Goal: Task Accomplishment & Management: Manage account settings

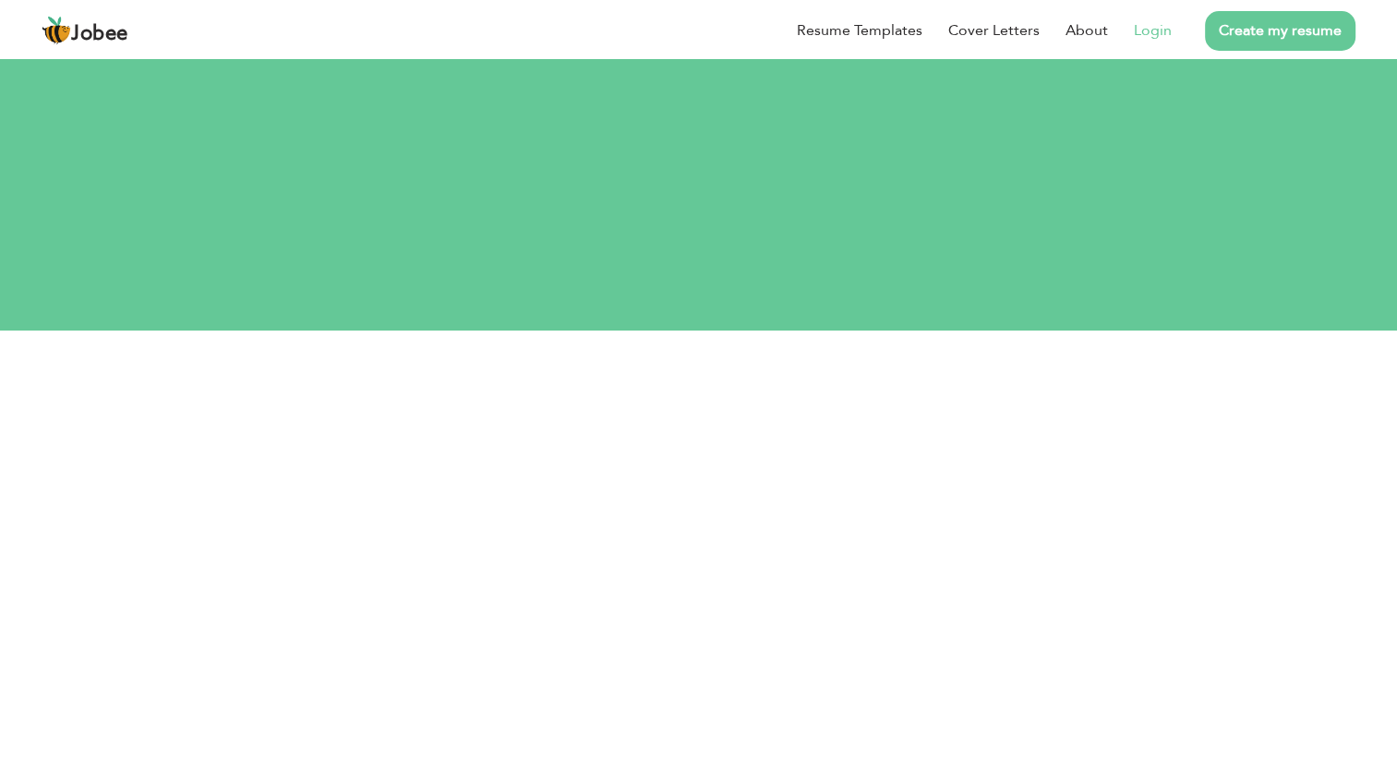
click at [1162, 32] on link "Login" at bounding box center [1153, 30] width 38 height 22
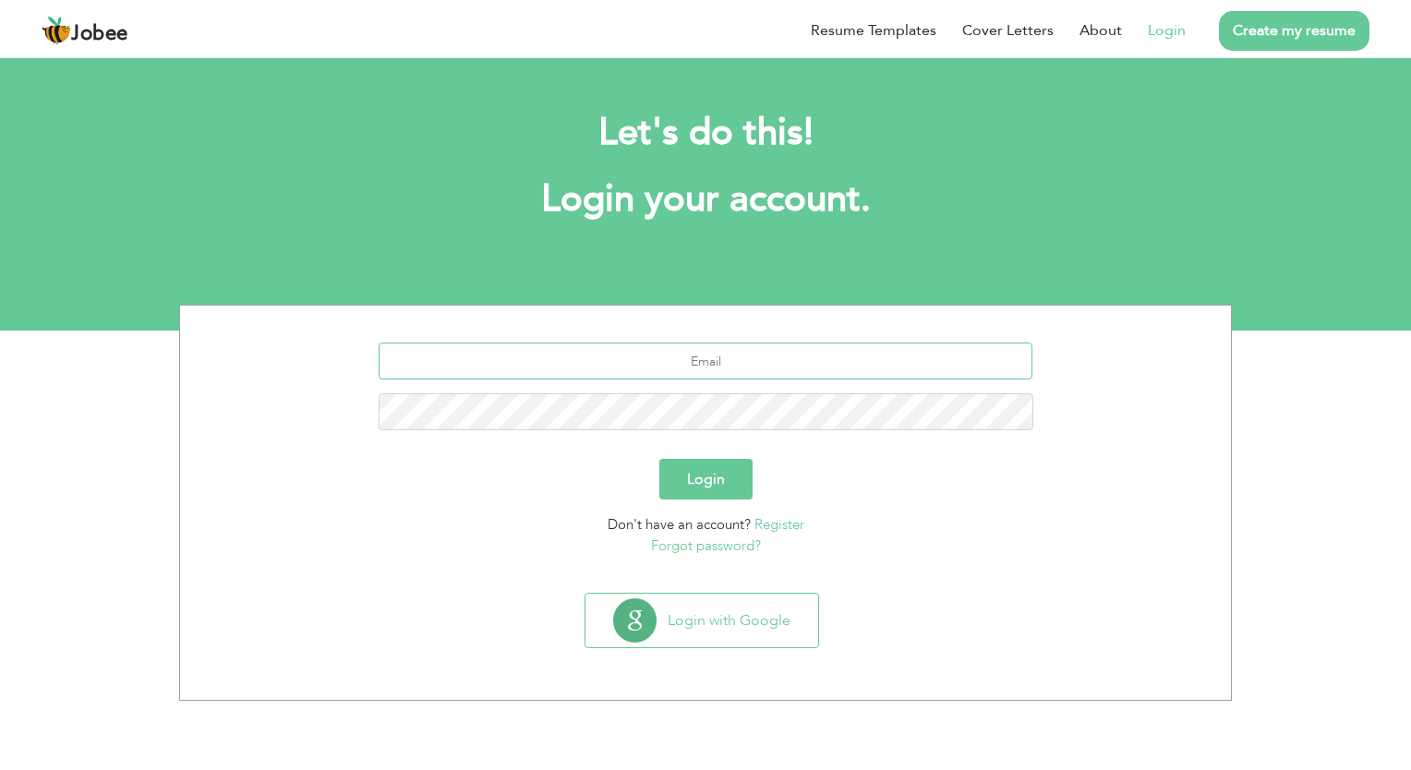
click at [712, 357] on input "text" at bounding box center [706, 360] width 655 height 37
paste input "He managed daily accounting tasks, including bookkeeping, reconciliations, and …"
type input "He managed daily accounting tasks, including bookkeeping, reconciliations, and …"
click at [678, 362] on input "text" at bounding box center [706, 360] width 655 height 37
paste input "muhammadhabeel276@gmai l.com"
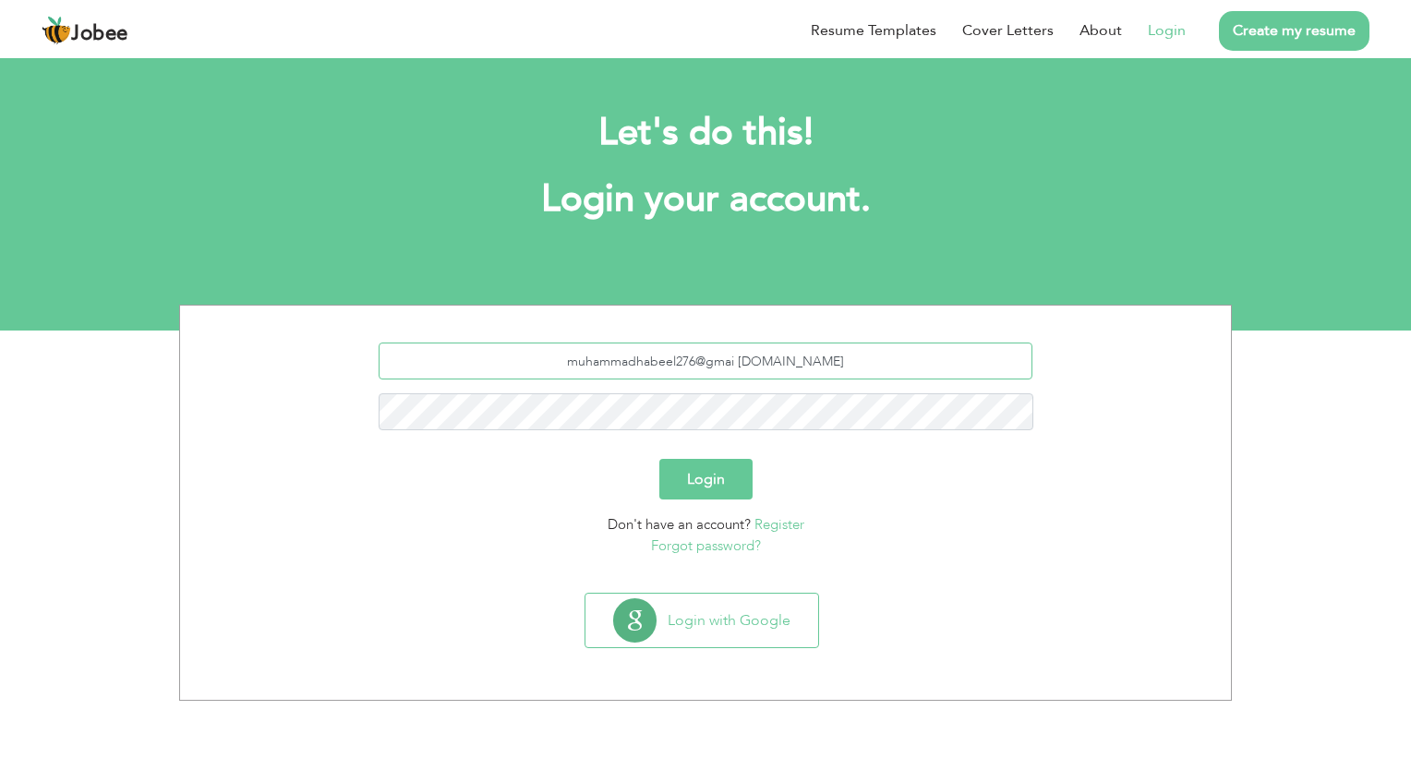
type input "muhammadhabeel276@gmai l.com"
click at [659, 459] on button "Login" at bounding box center [705, 479] width 93 height 41
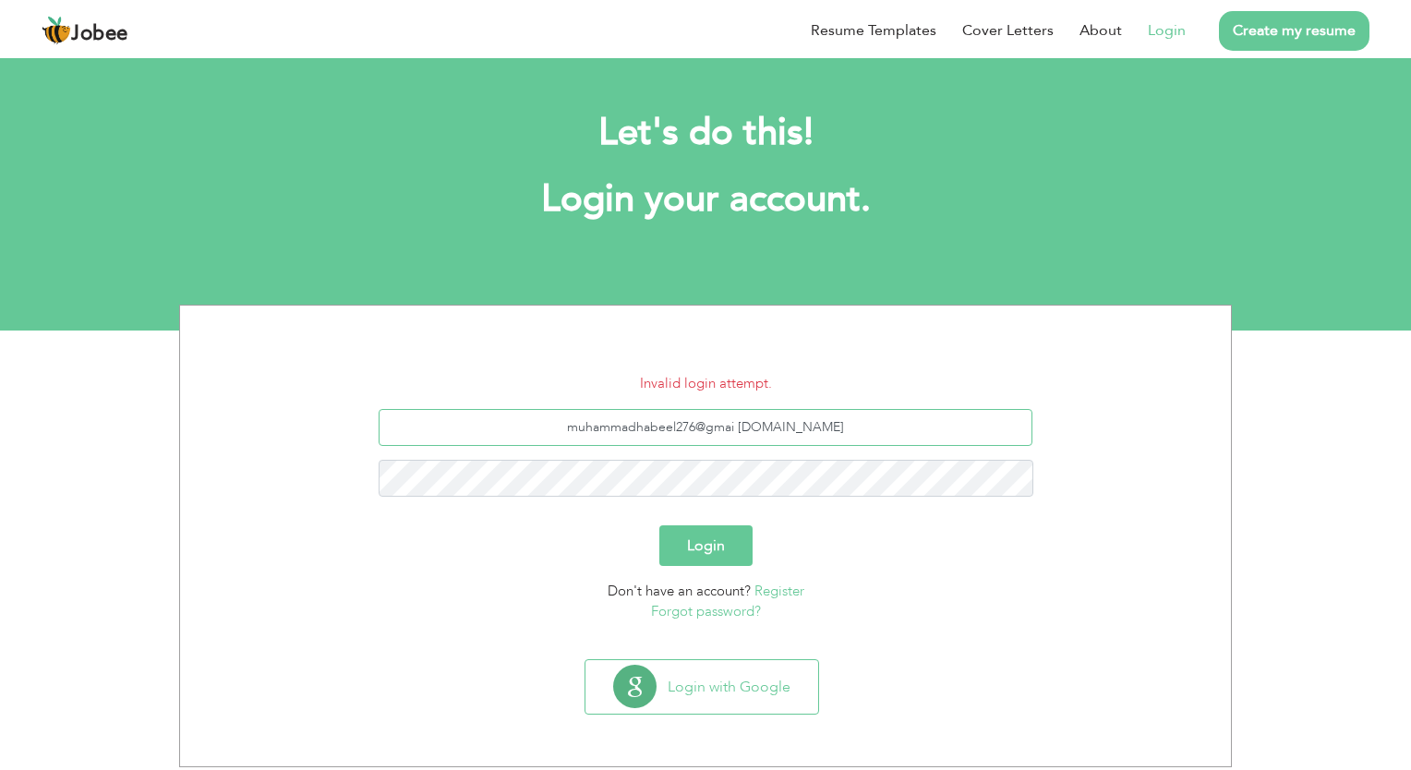
click at [774, 425] on input "muhammadhabeel276@gmai [DOMAIN_NAME]" at bounding box center [706, 427] width 655 height 37
type input "muhammadhabeel276@gmail.com"
click at [659, 525] on button "Login" at bounding box center [705, 545] width 93 height 41
click at [703, 610] on link "Forgot password?" at bounding box center [706, 611] width 110 height 18
